Goal: Information Seeking & Learning: Learn about a topic

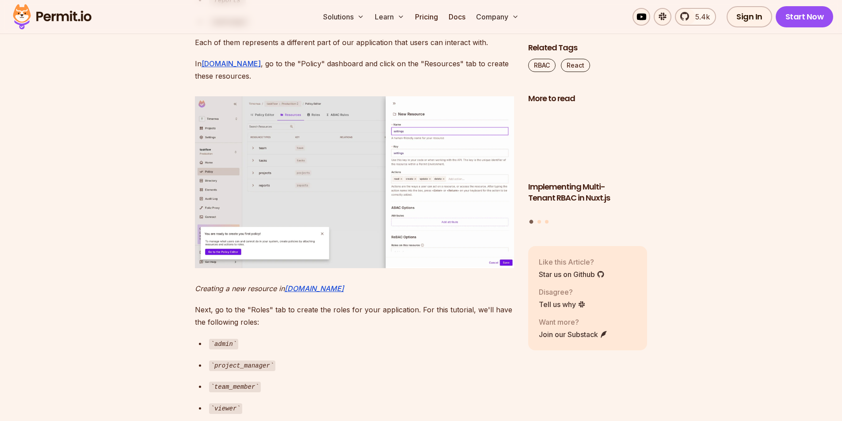
scroll to position [3670, 0]
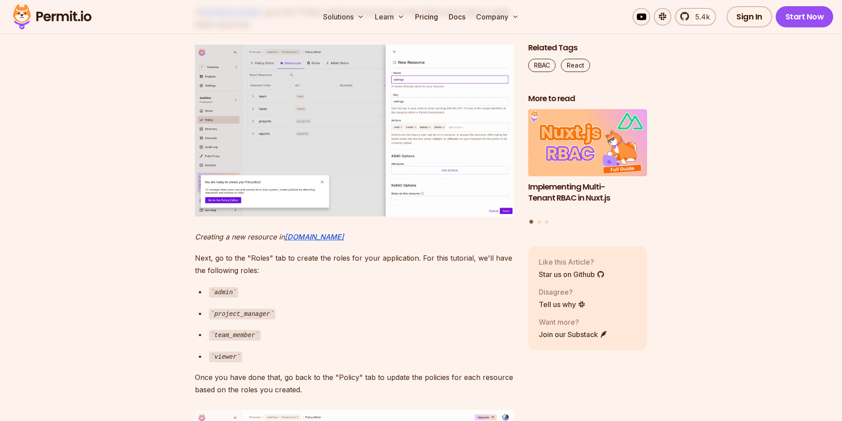
click at [217, 16] on link "[DOMAIN_NAME]" at bounding box center [231, 12] width 59 height 9
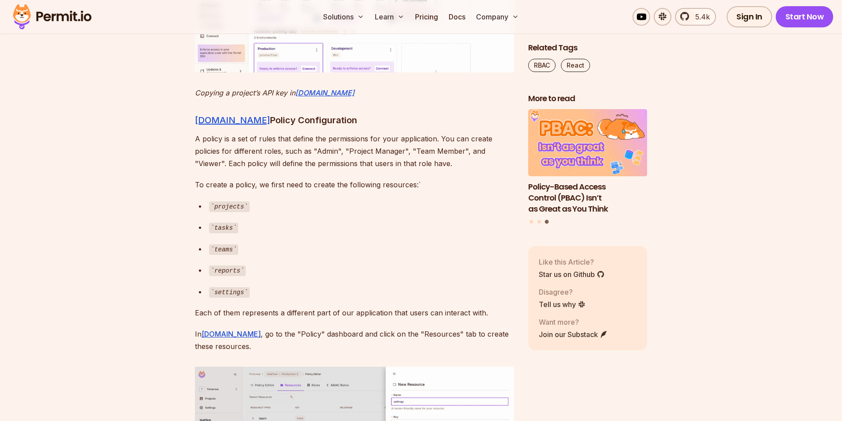
scroll to position [3360, 0]
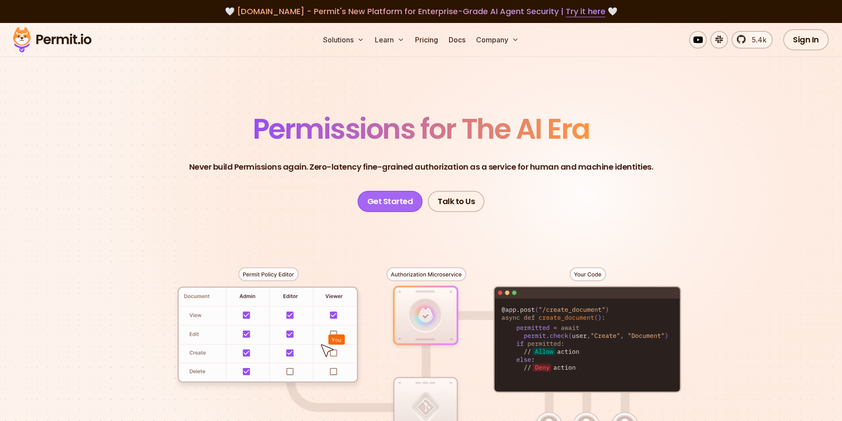
click at [395, 201] on link "Get Started" at bounding box center [390, 201] width 65 height 21
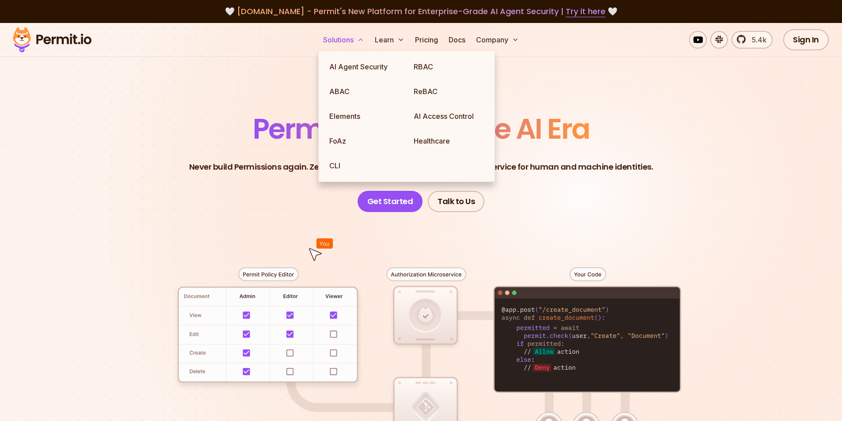
click at [333, 37] on button "Solutions" at bounding box center [344, 40] width 48 height 18
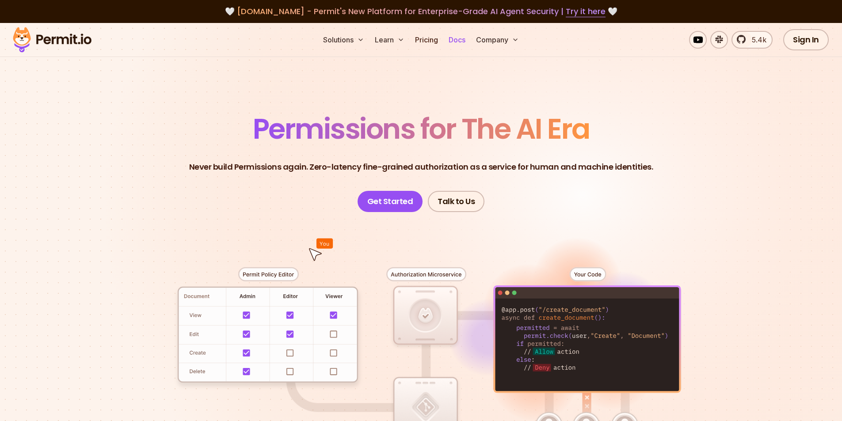
click at [460, 39] on link "Docs" at bounding box center [457, 40] width 24 height 18
